Goal: Navigation & Orientation: Find specific page/section

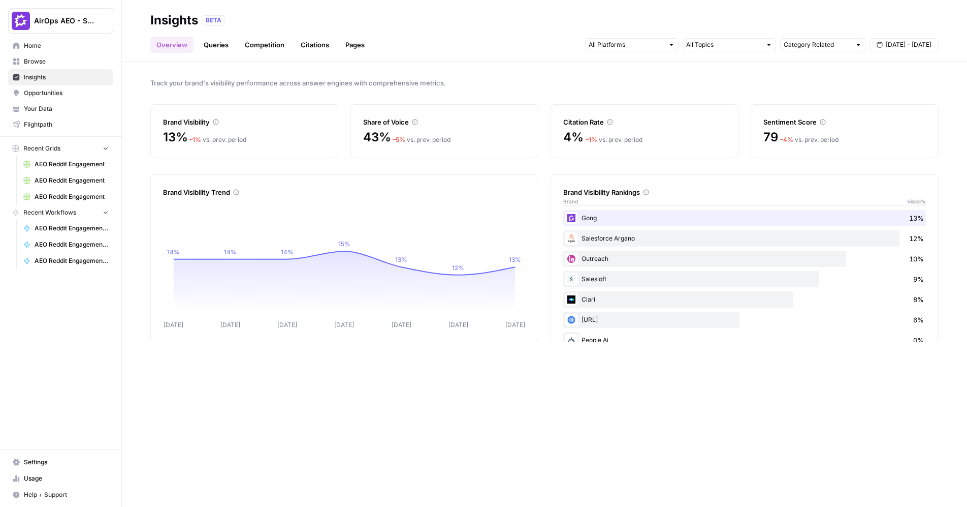
click at [212, 47] on link "Queries" at bounding box center [216, 45] width 37 height 16
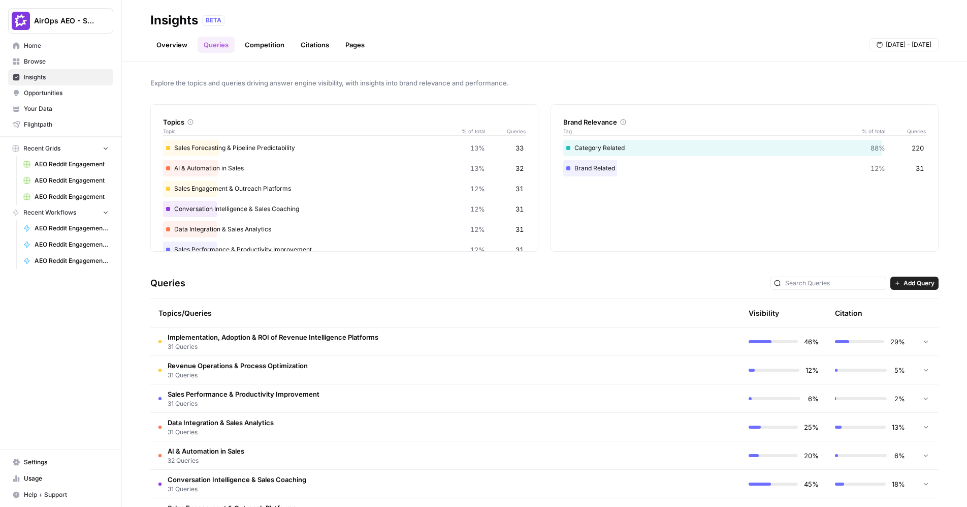
click at [47, 110] on span "Your Data" at bounding box center [66, 108] width 85 height 9
click at [181, 48] on link "Overview" at bounding box center [171, 45] width 43 height 16
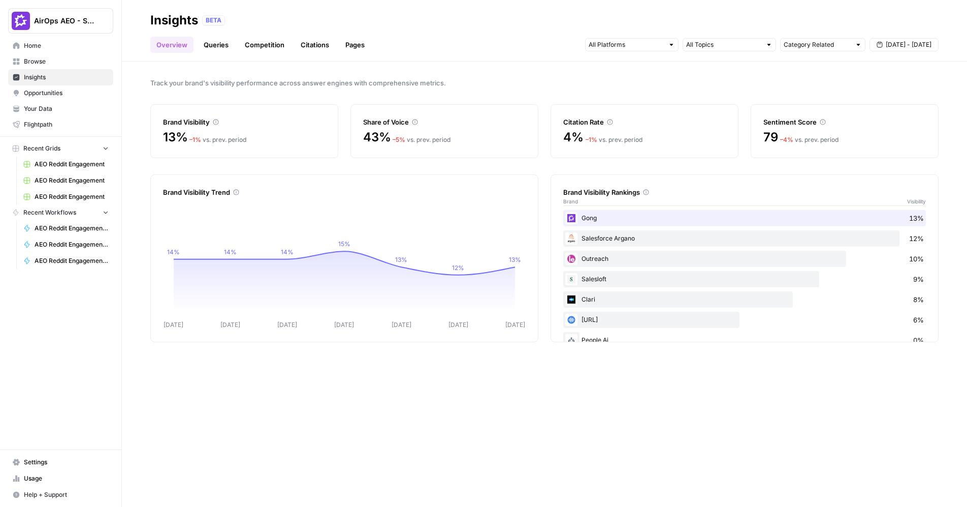
click at [673, 69] on div "Track your brand's visibility performance across answer engines with comprehens…" at bounding box center [545, 283] width 846 height 445
click at [314, 42] on link "Citations" at bounding box center [315, 45] width 41 height 16
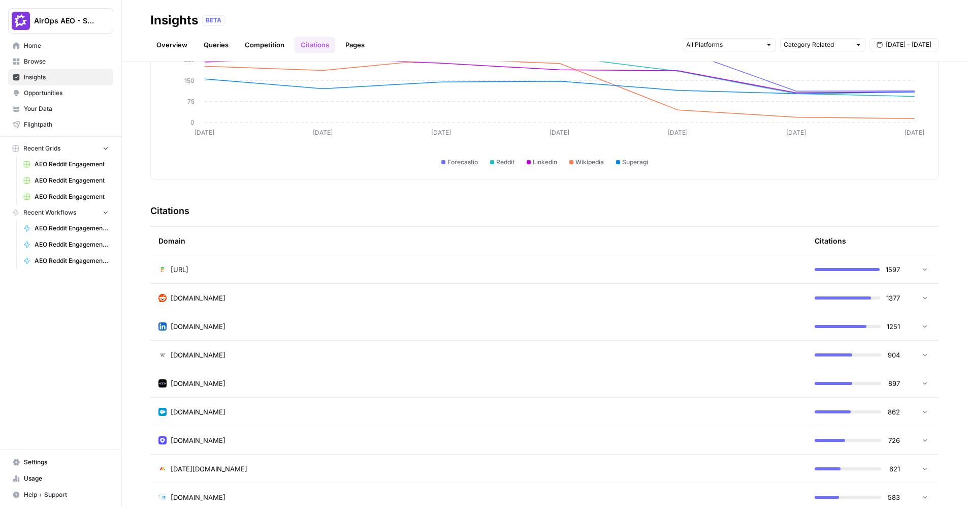
scroll to position [109, 0]
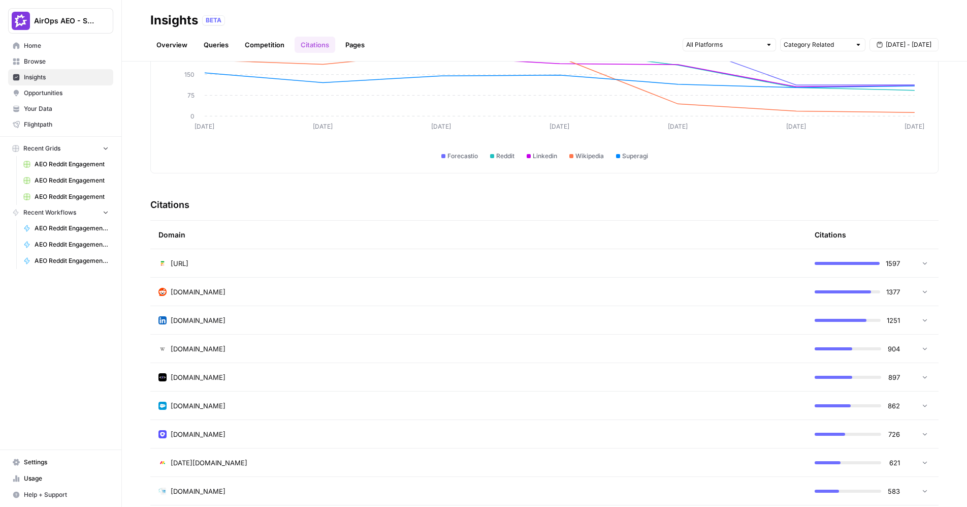
click at [660, 294] on div "[DOMAIN_NAME]" at bounding box center [479, 292] width 640 height 10
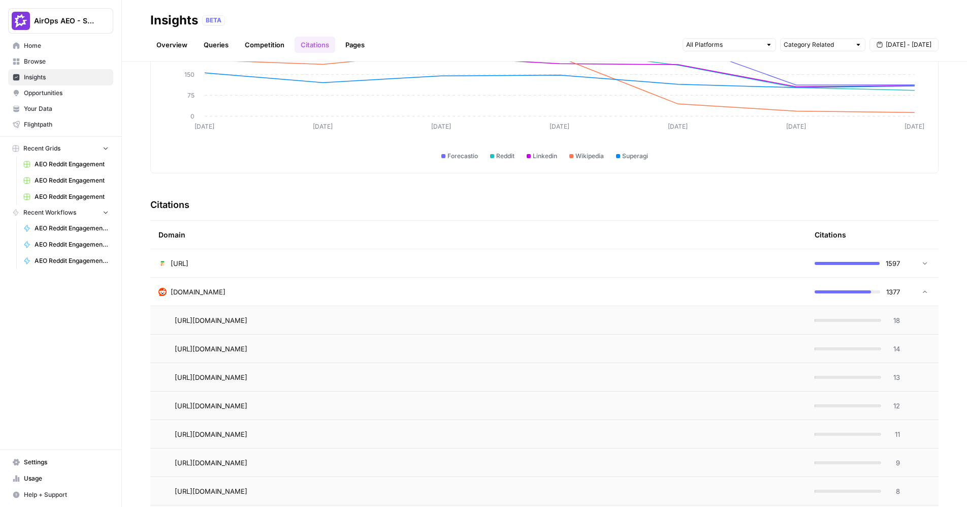
click at [895, 320] on span "18" at bounding box center [894, 320] width 13 height 10
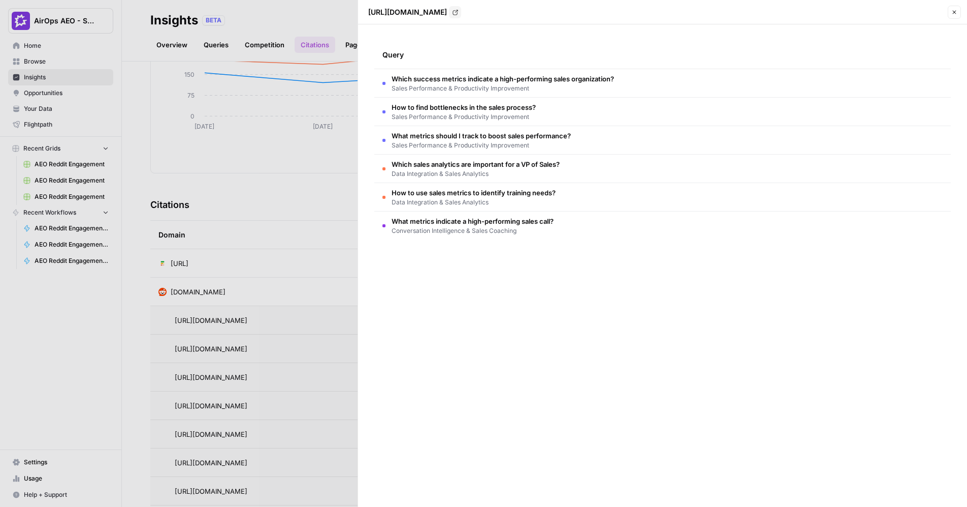
click at [288, 255] on div at bounding box center [483, 253] width 967 height 507
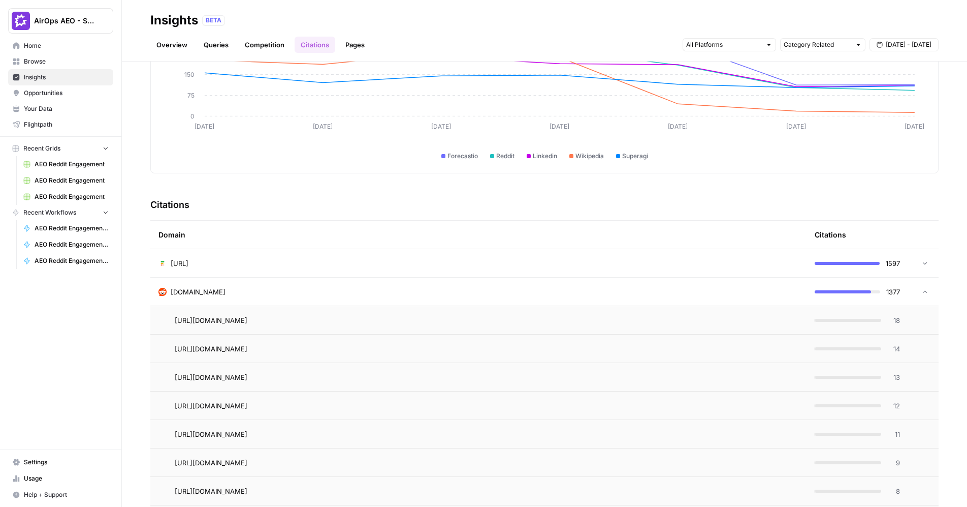
click at [352, 294] on div "[DOMAIN_NAME]" at bounding box center [479, 292] width 640 height 10
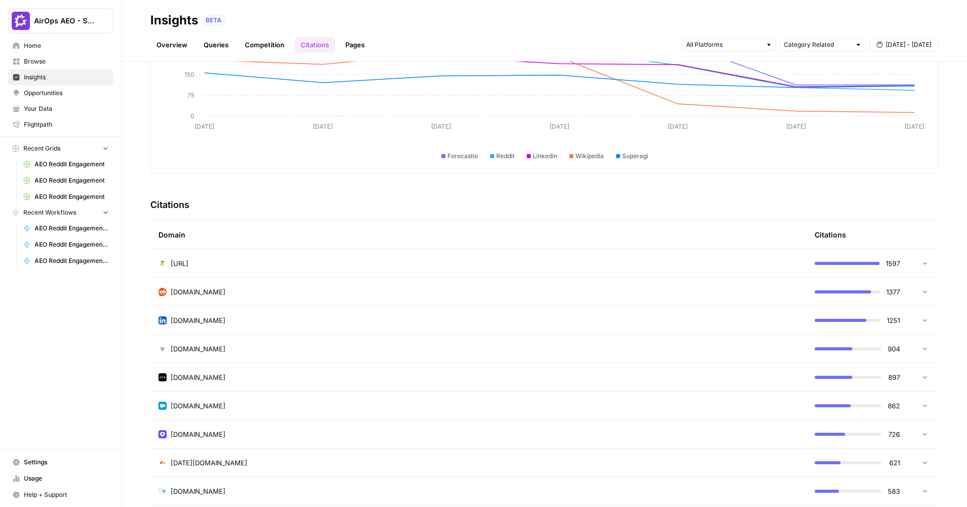
click at [70, 92] on span "Opportunities" at bounding box center [66, 92] width 85 height 9
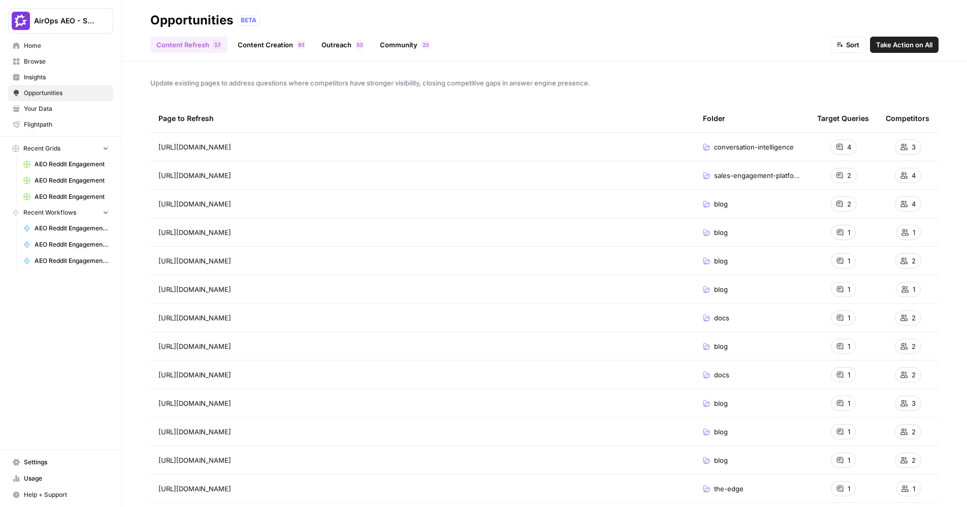
click at [261, 46] on link "Content Creation 3 9" at bounding box center [272, 45] width 80 height 16
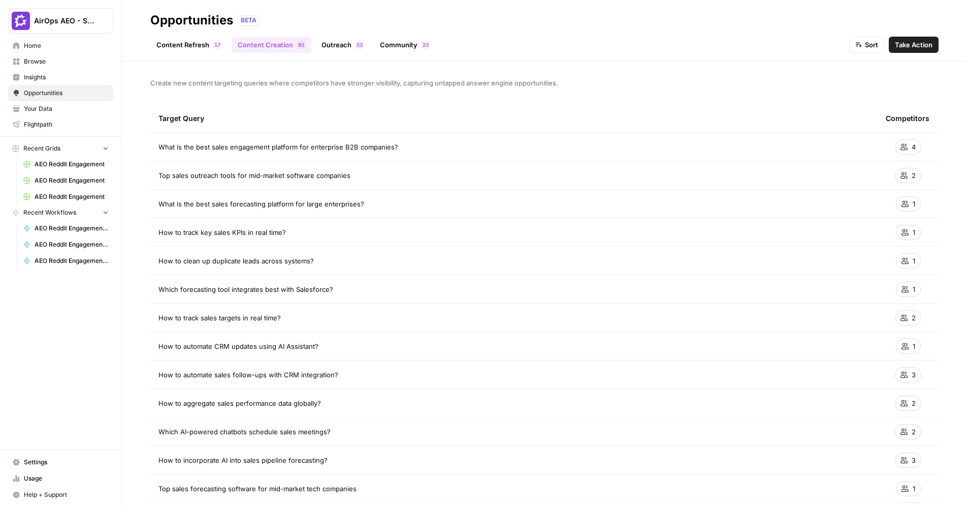
click at [348, 43] on link "Outreach 3 5" at bounding box center [343, 45] width 54 height 16
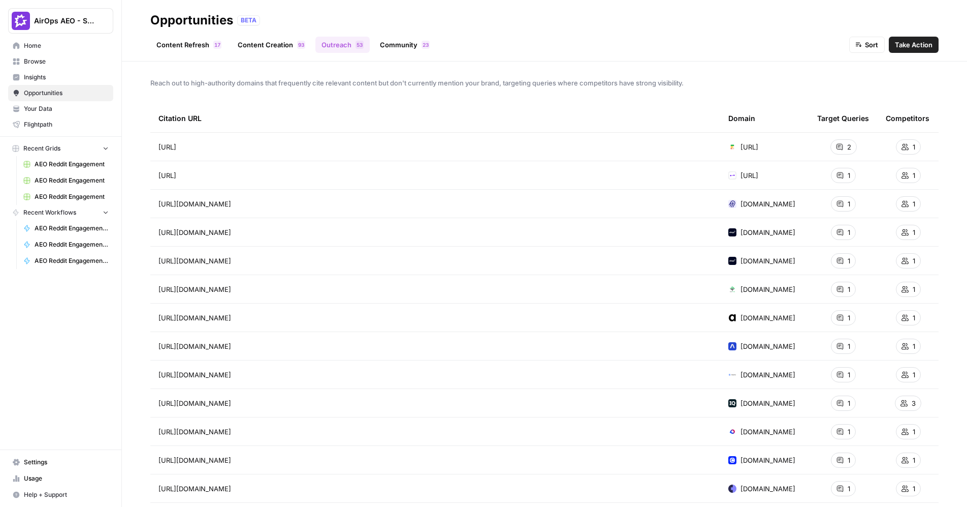
click at [400, 45] on link "Community 3 2" at bounding box center [405, 45] width 62 height 16
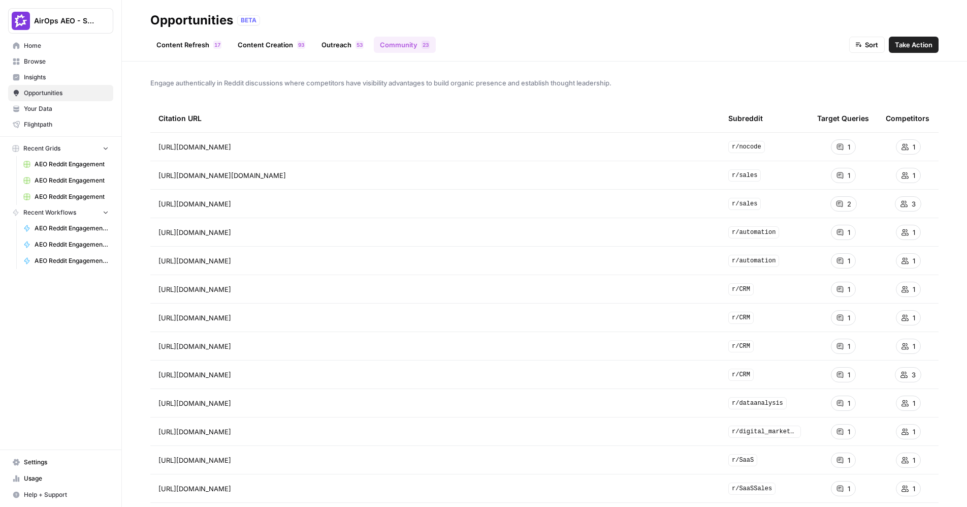
click at [199, 44] on link "Content Refresh 7 1" at bounding box center [188, 45] width 77 height 16
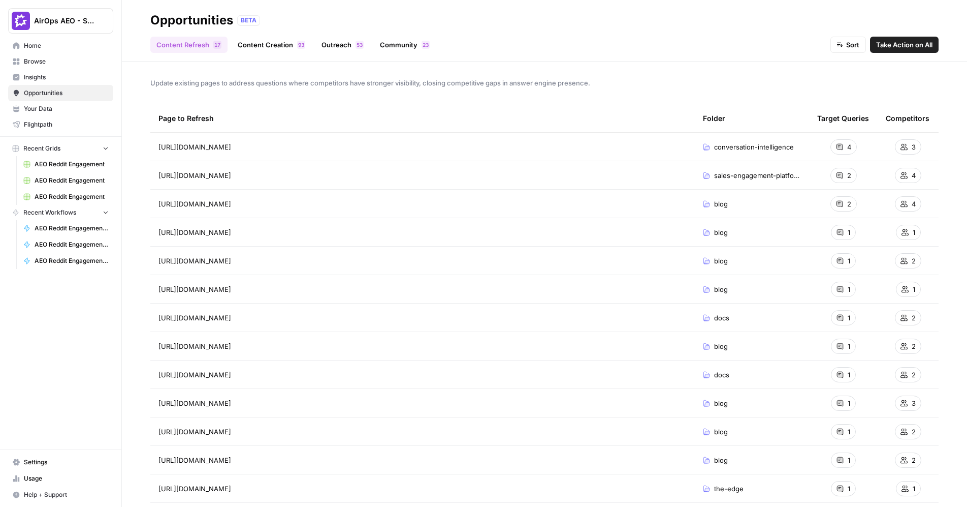
click at [258, 41] on link "Content Creation 3 9" at bounding box center [272, 45] width 80 height 16
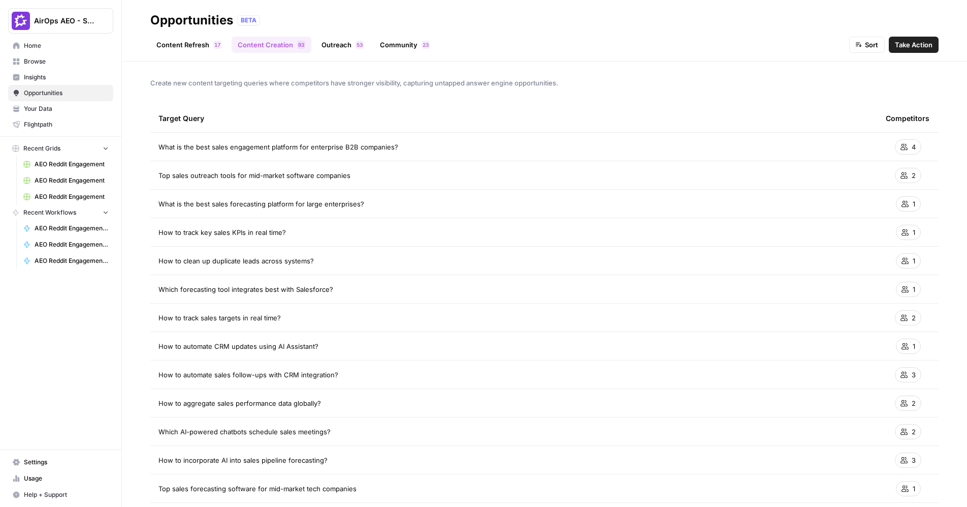
click at [343, 41] on link "Outreach 3 5" at bounding box center [343, 45] width 54 height 16
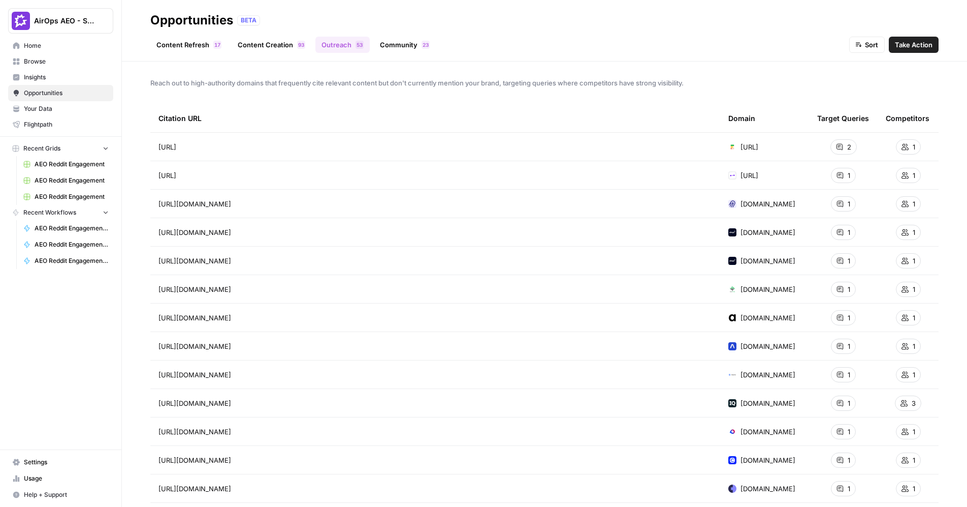
click at [387, 42] on link "Community 3 2" at bounding box center [405, 45] width 62 height 16
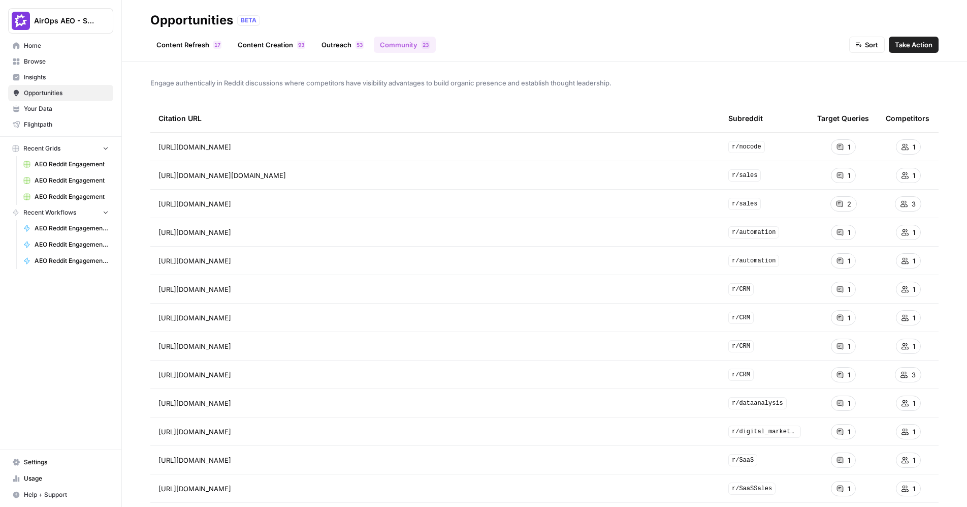
click at [896, 47] on span "Take Action" at bounding box center [914, 45] width 38 height 10
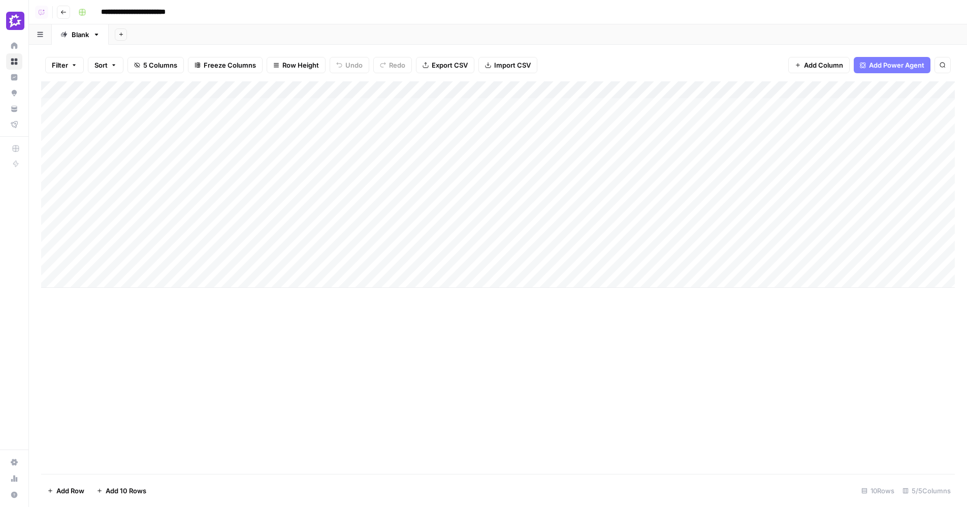
click at [353, 107] on div "Add Column" at bounding box center [498, 184] width 914 height 206
